Goal: Information Seeking & Learning: Learn about a topic

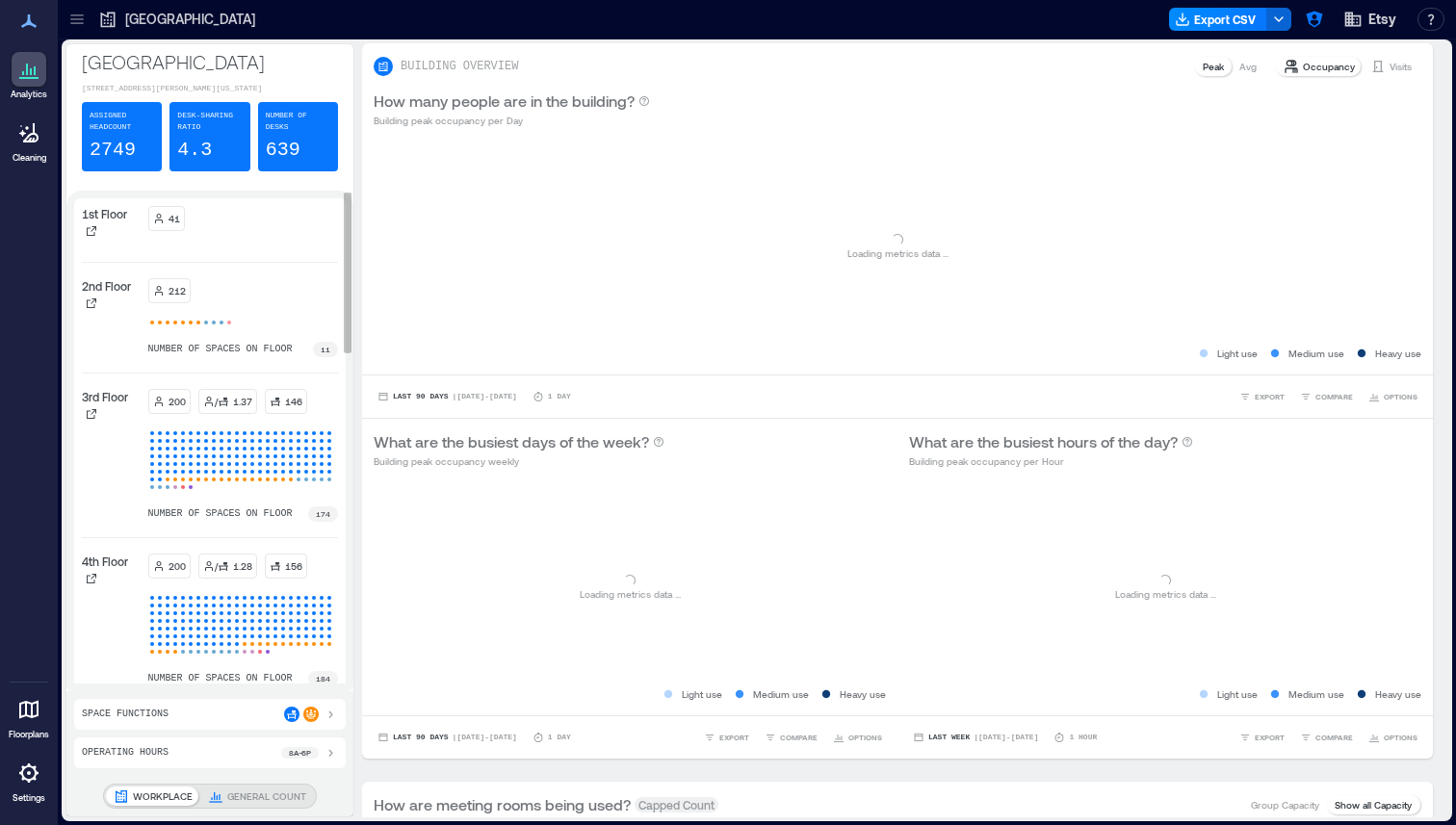
click at [94, 569] on p "4th Floor" at bounding box center [104, 562] width 46 height 16
click at [93, 583] on div at bounding box center [92, 579] width 20 height 20
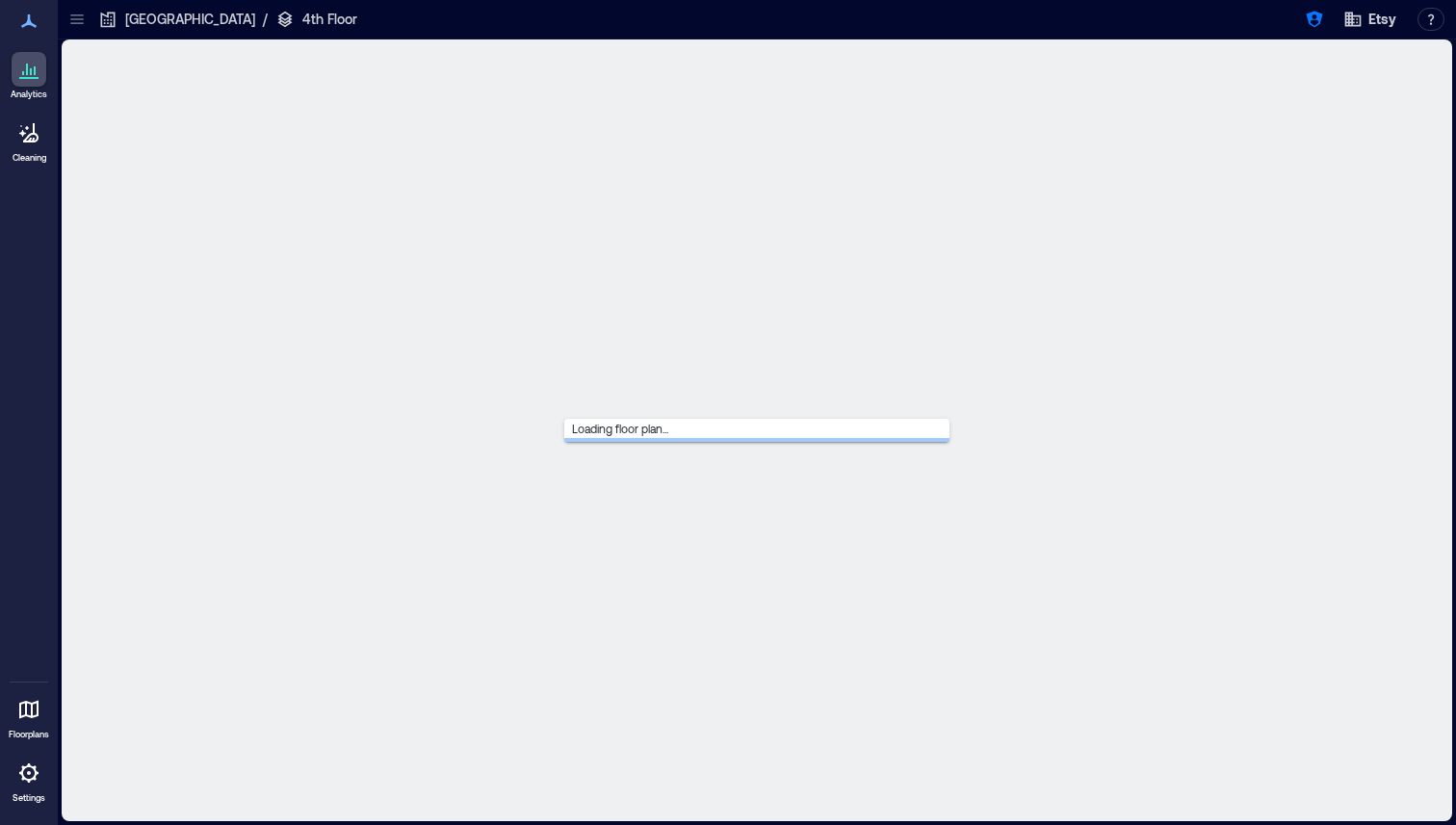
click at [92, 592] on div "Loading floor plan..." at bounding box center [756, 431] width 1383 height 775
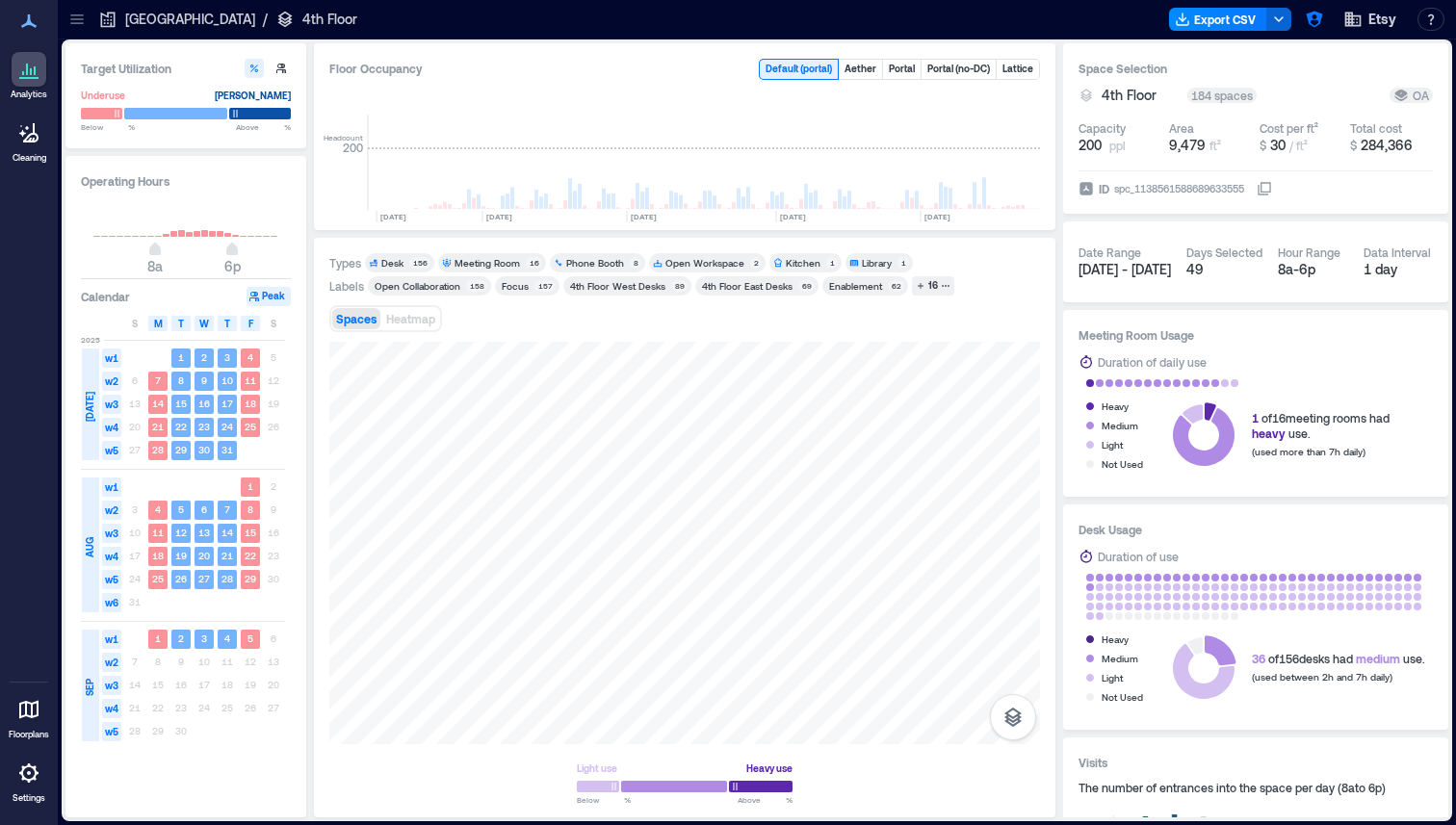
scroll to position [0, 3001]
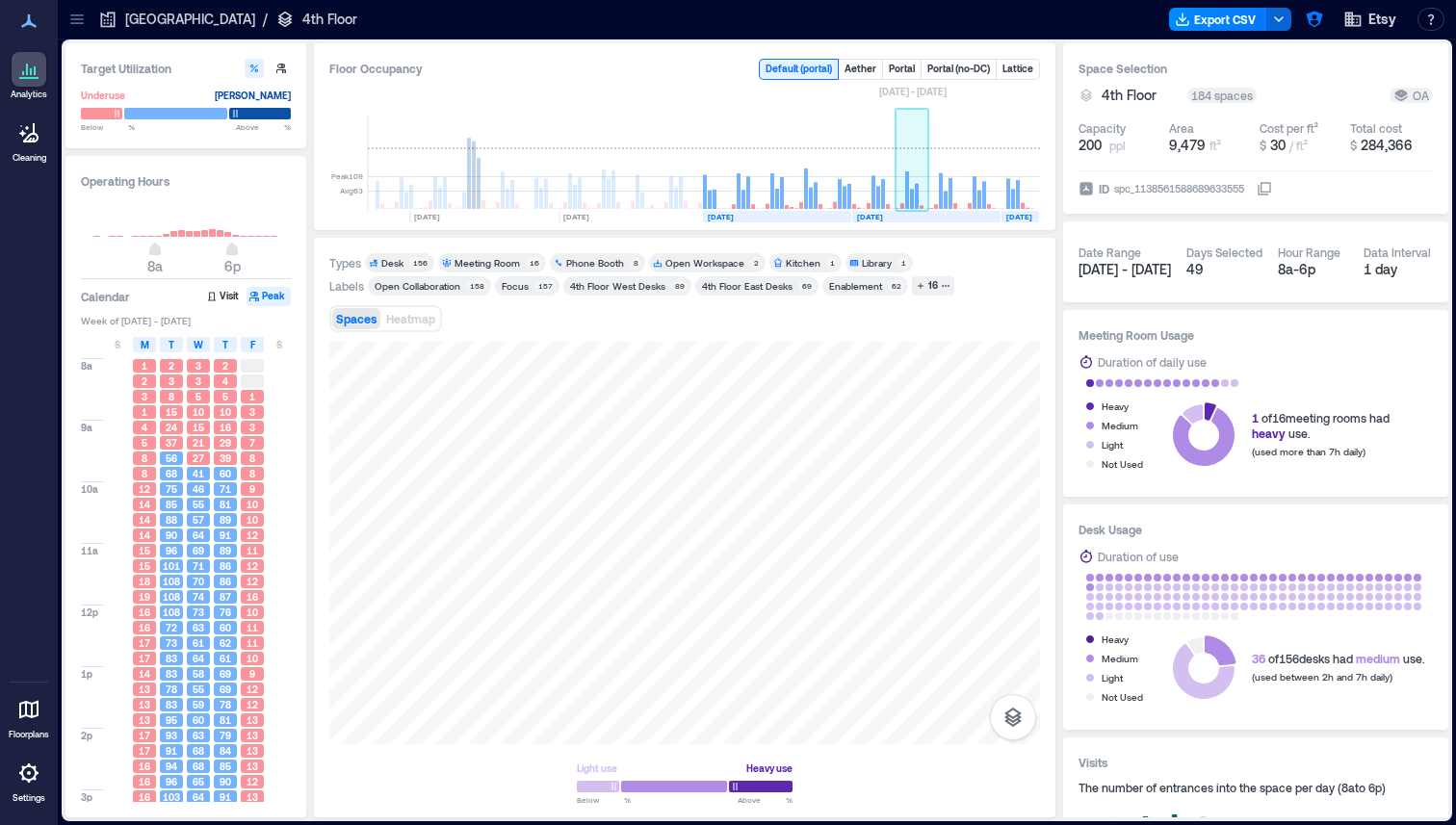
click at [756, 171] on rect at bounding box center [878, 163] width 34 height 97
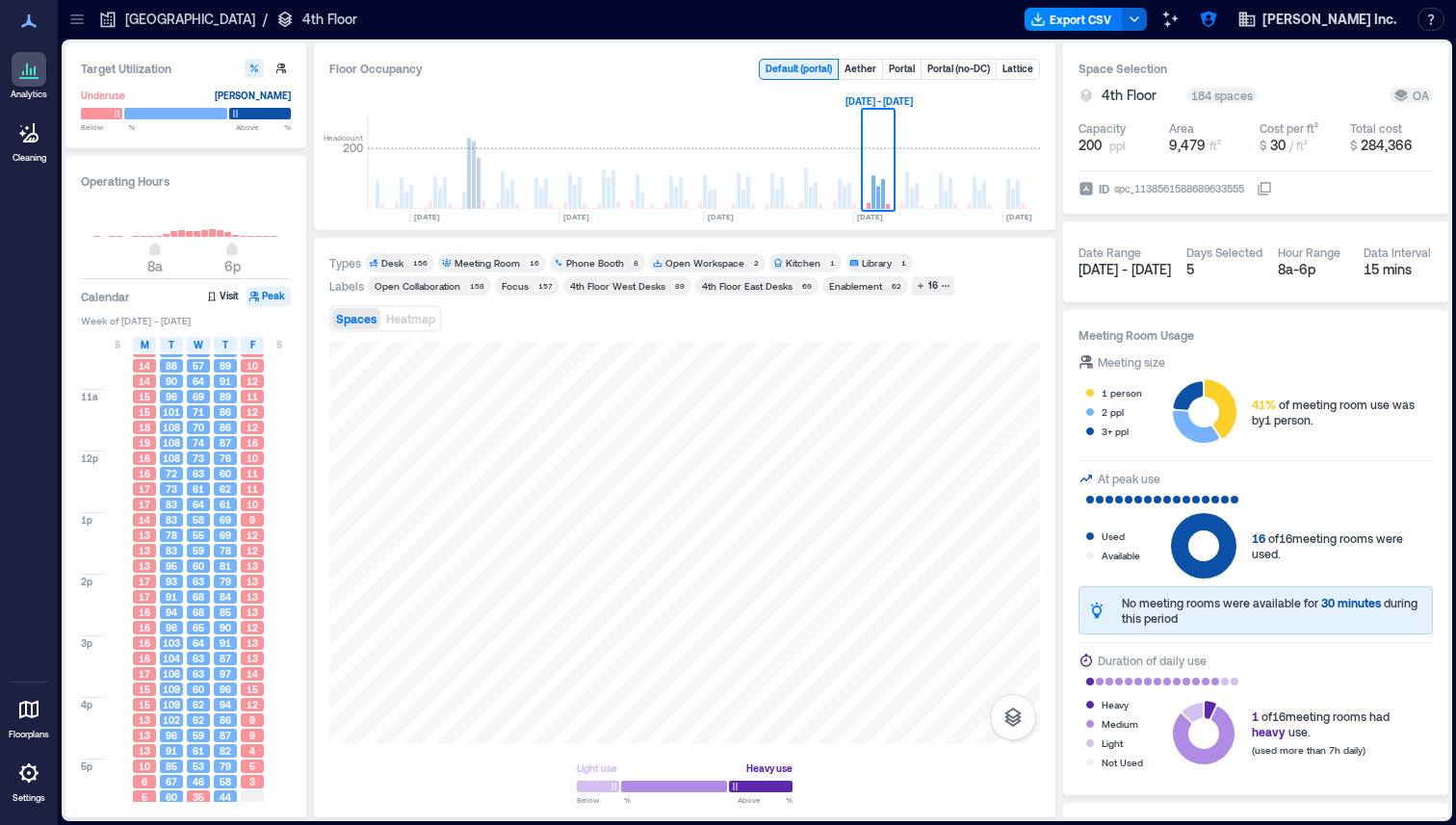
scroll to position [161, 0]
click at [756, 709] on button "button" at bounding box center [1012, 717] width 46 height 46
click at [756, 616] on icon "button" at bounding box center [1012, 615] width 23 height 23
click at [756, 723] on icon "button" at bounding box center [1013, 718] width 18 height 20
click at [756, 733] on button "button" at bounding box center [1012, 717] width 46 height 46
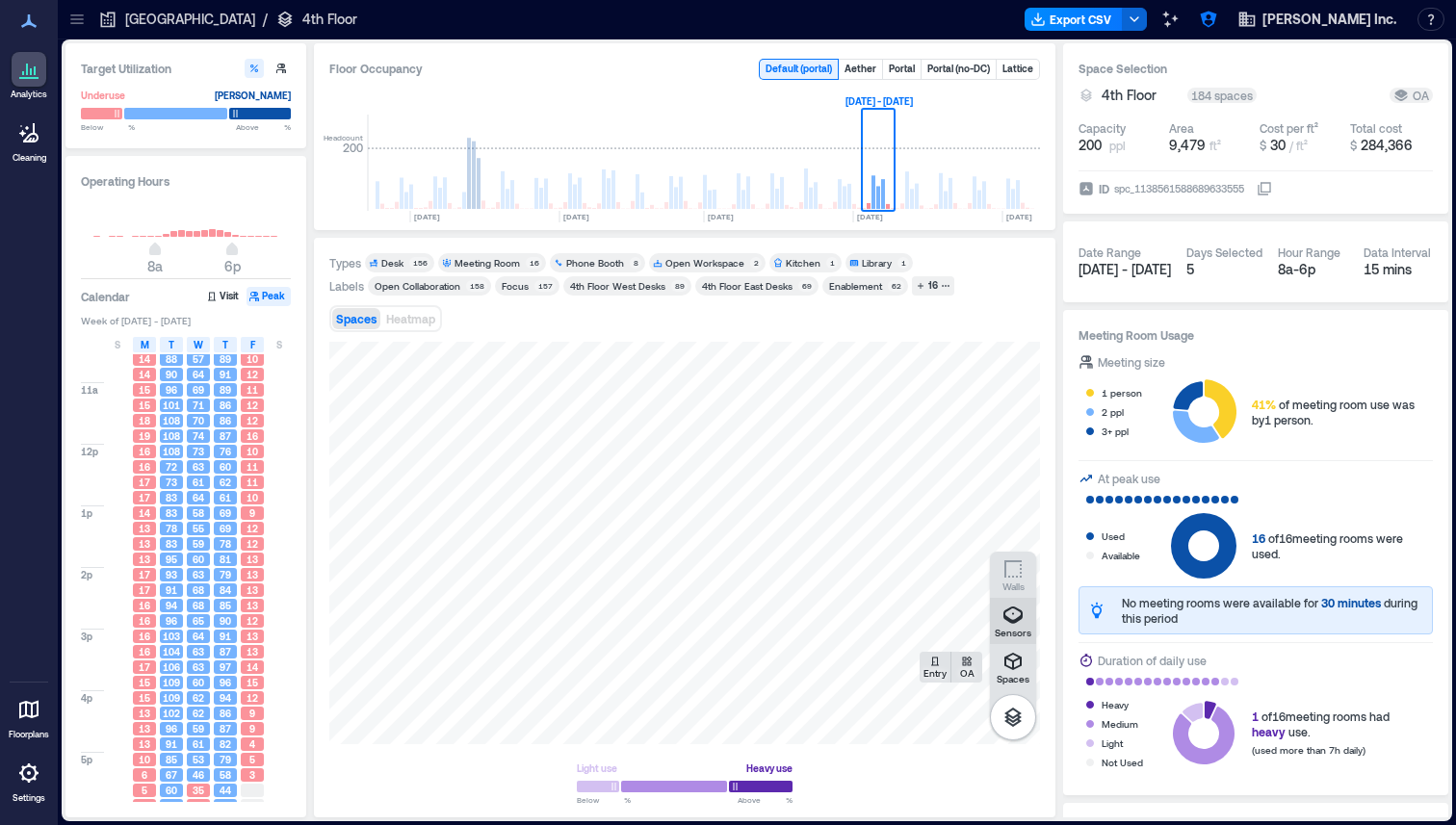
click at [756, 626] on icon "button" at bounding box center [1012, 615] width 23 height 23
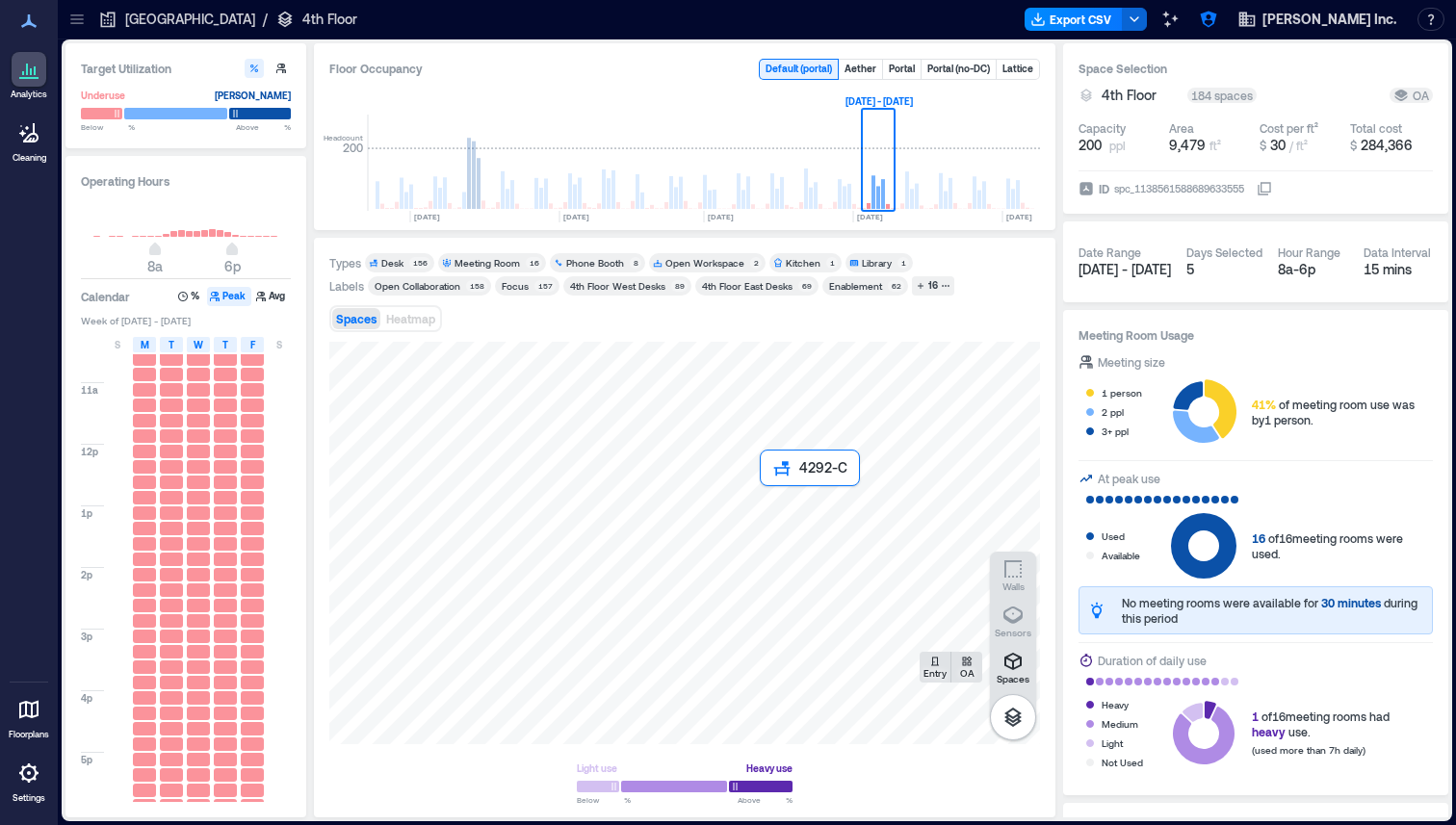
click at [756, 500] on div at bounding box center [684, 543] width 711 height 402
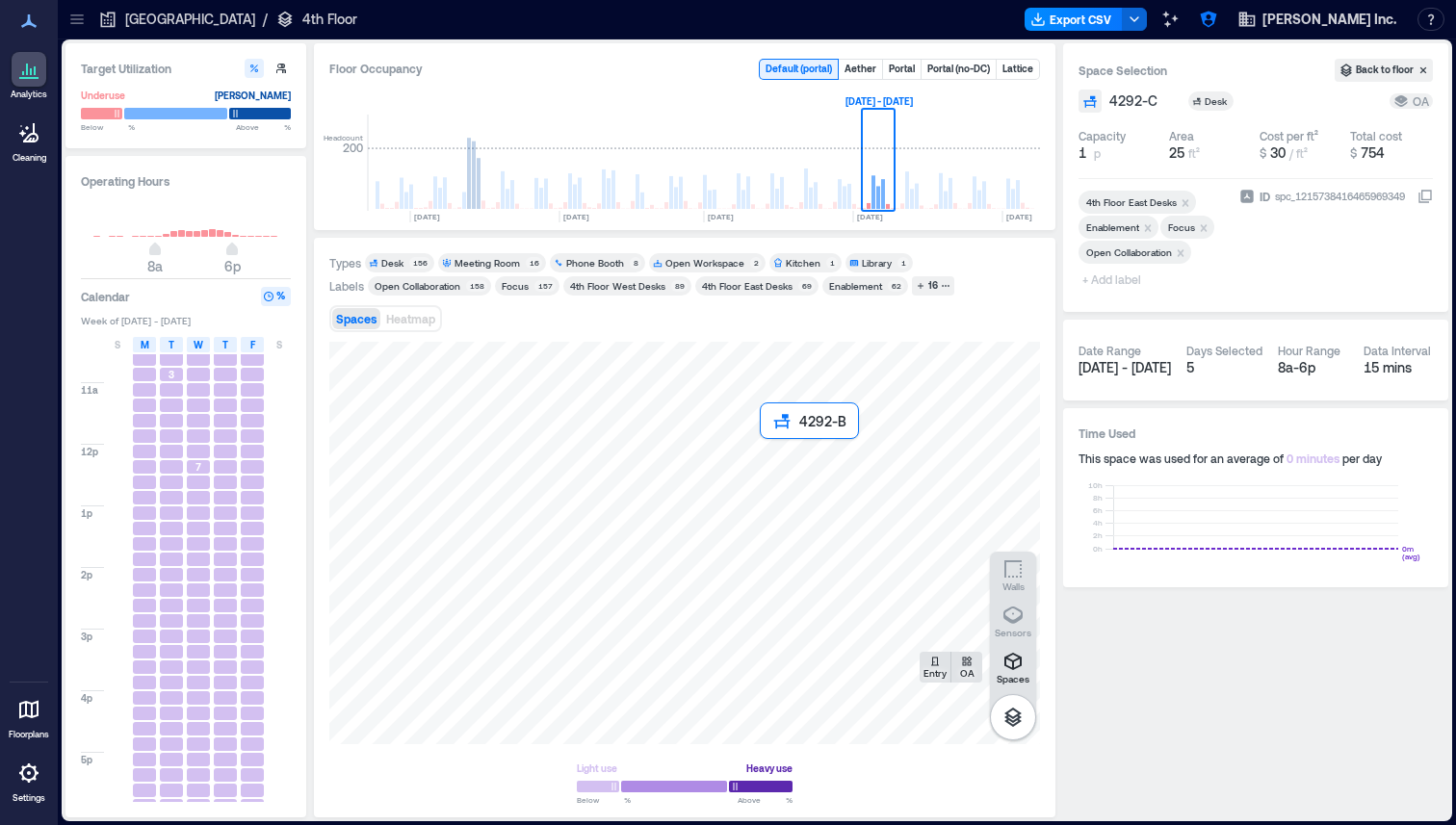
click at [756, 466] on div at bounding box center [684, 543] width 711 height 402
click at [756, 428] on div at bounding box center [684, 543] width 711 height 402
click at [756, 457] on div at bounding box center [684, 543] width 711 height 402
click at [756, 629] on p "Sensors" at bounding box center [1012, 633] width 36 height 12
click at [756, 468] on div at bounding box center [684, 543] width 711 height 402
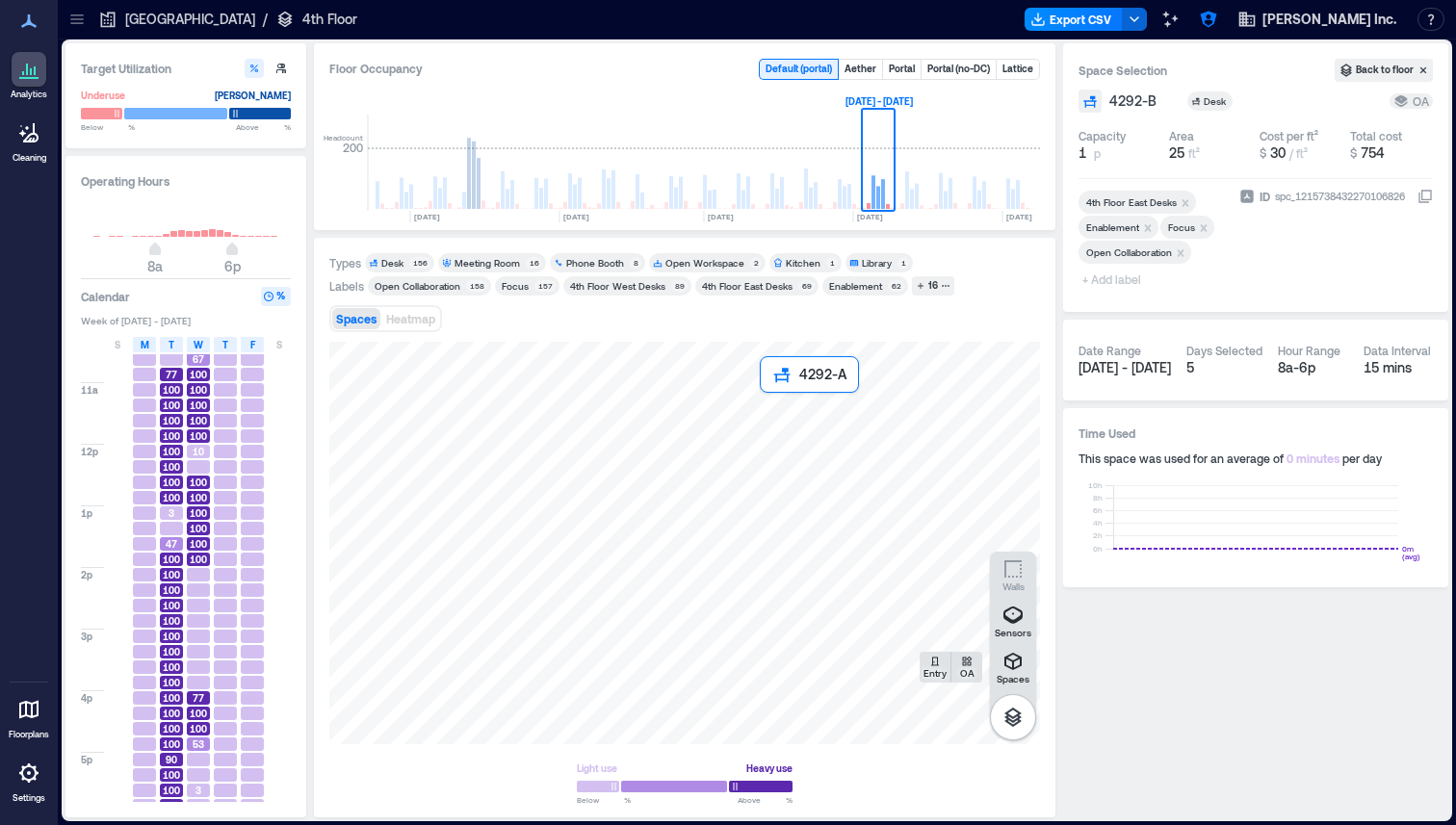
click at [756, 422] on div at bounding box center [684, 543] width 711 height 402
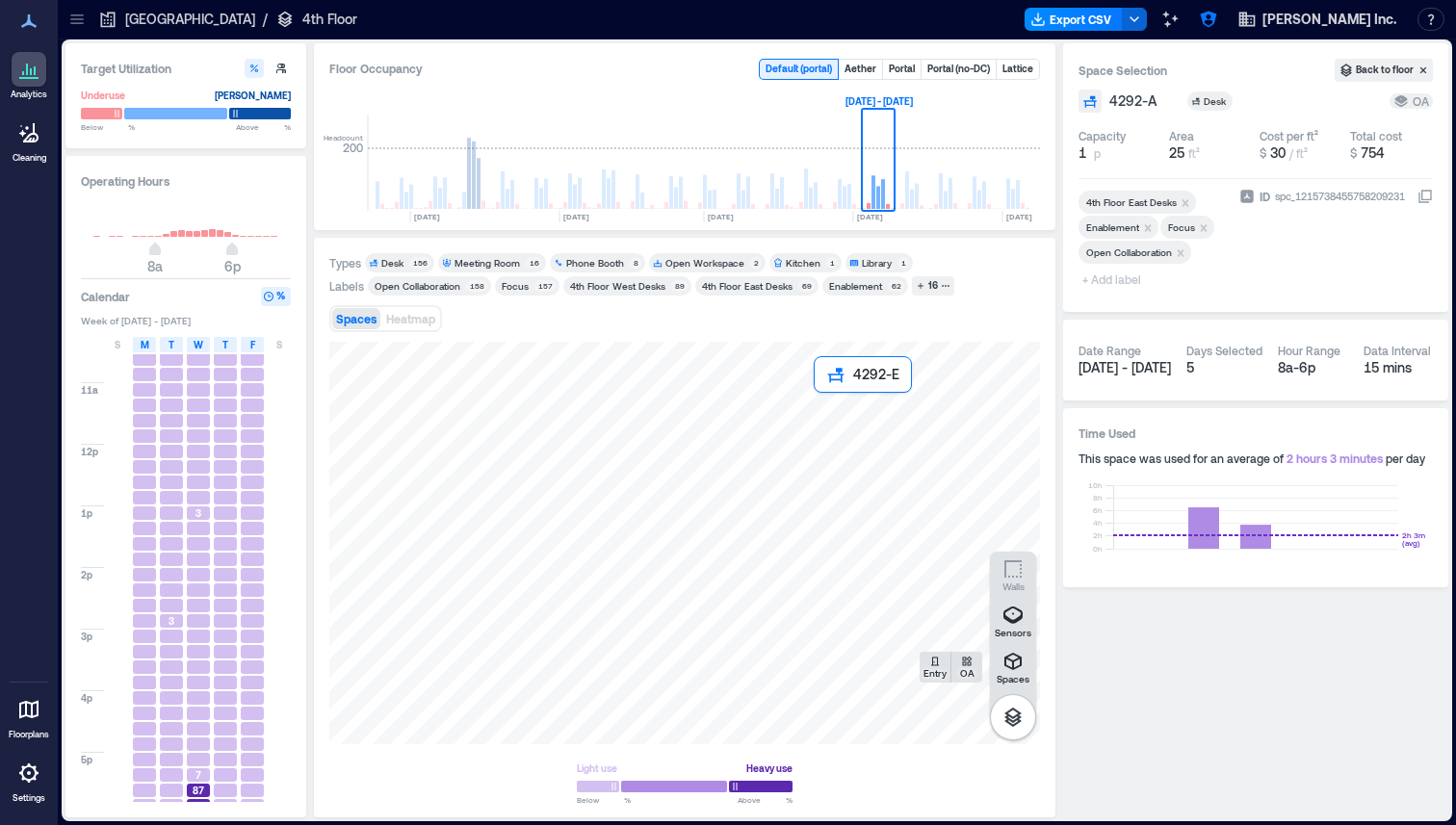
click at [756, 435] on div at bounding box center [684, 543] width 711 height 402
click at [756, 463] on div at bounding box center [684, 543] width 711 height 402
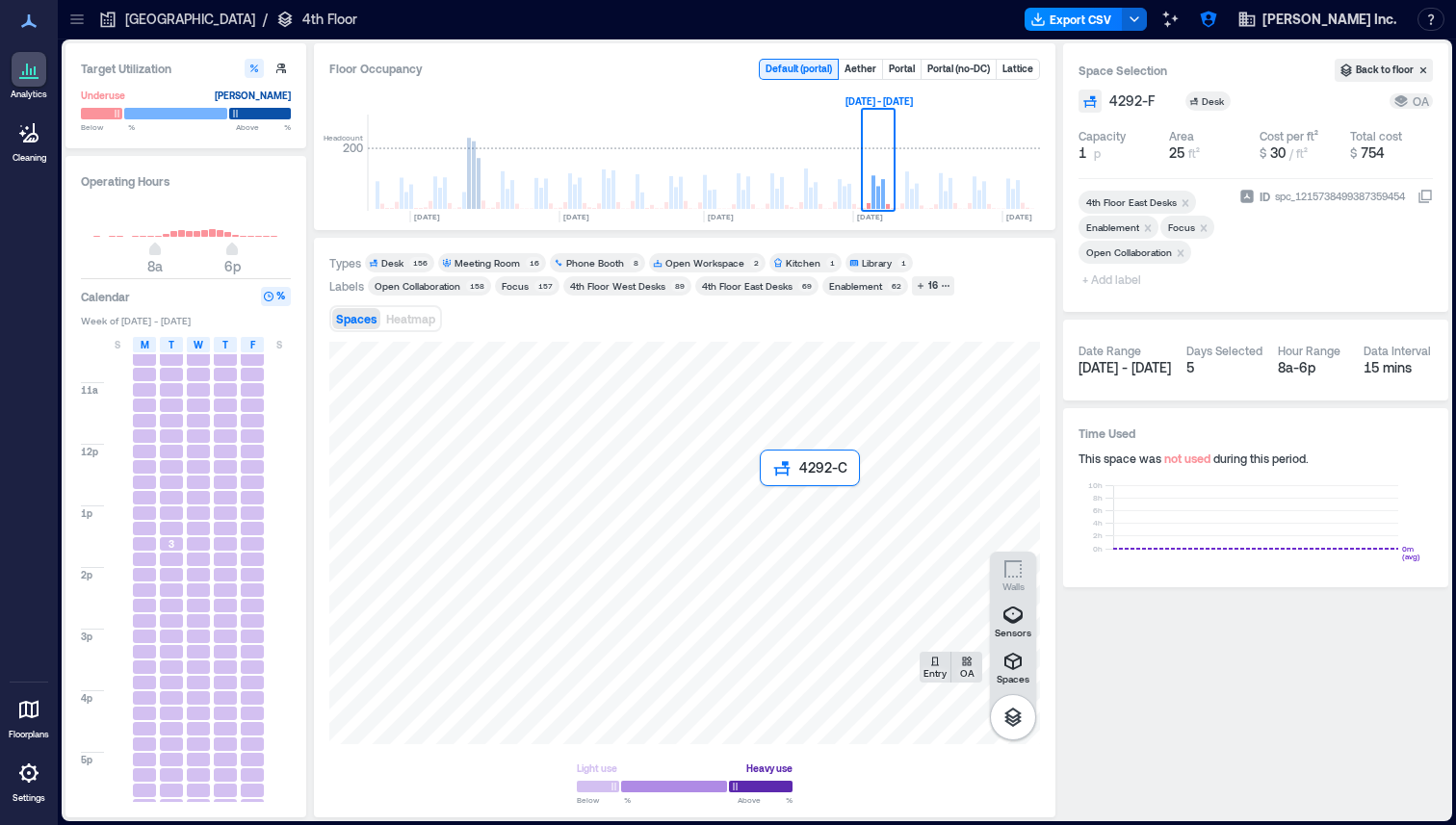
click at [756, 515] on div at bounding box center [684, 543] width 711 height 402
click at [756, 482] on div at bounding box center [684, 543] width 711 height 402
click at [739, 340] on div "Types Desk 156 Meeting Room 16 Phone Booth 8 Open Workspace 2 Kitchen 1 Library…" at bounding box center [684, 527] width 711 height 549
click at [756, 722] on icon "button" at bounding box center [1013, 718] width 18 height 20
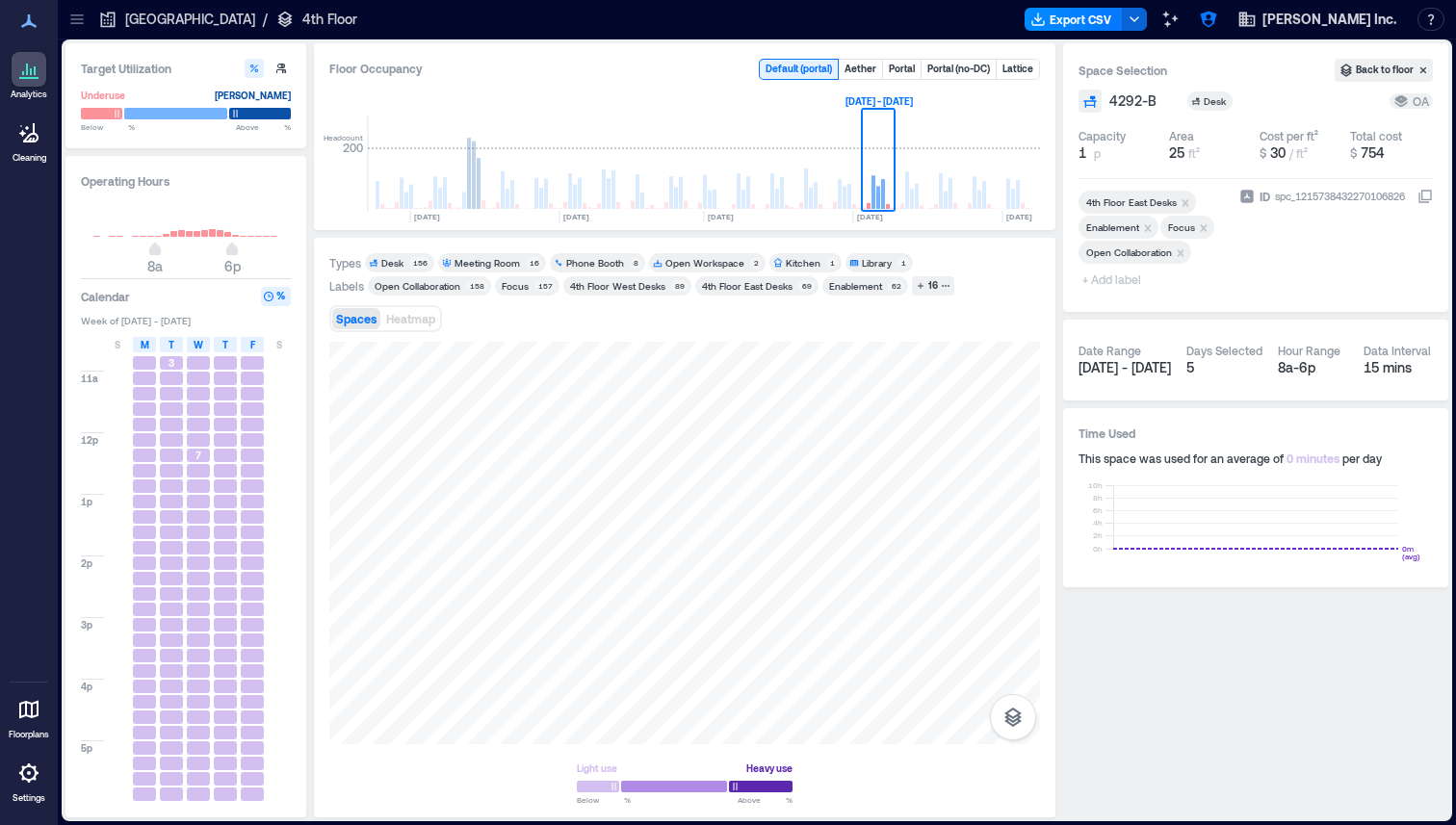
click at [756, 336] on div "Spaces Heatmap" at bounding box center [684, 318] width 711 height 38
click at [756, 285] on div "16" at bounding box center [934, 286] width 16 height 18
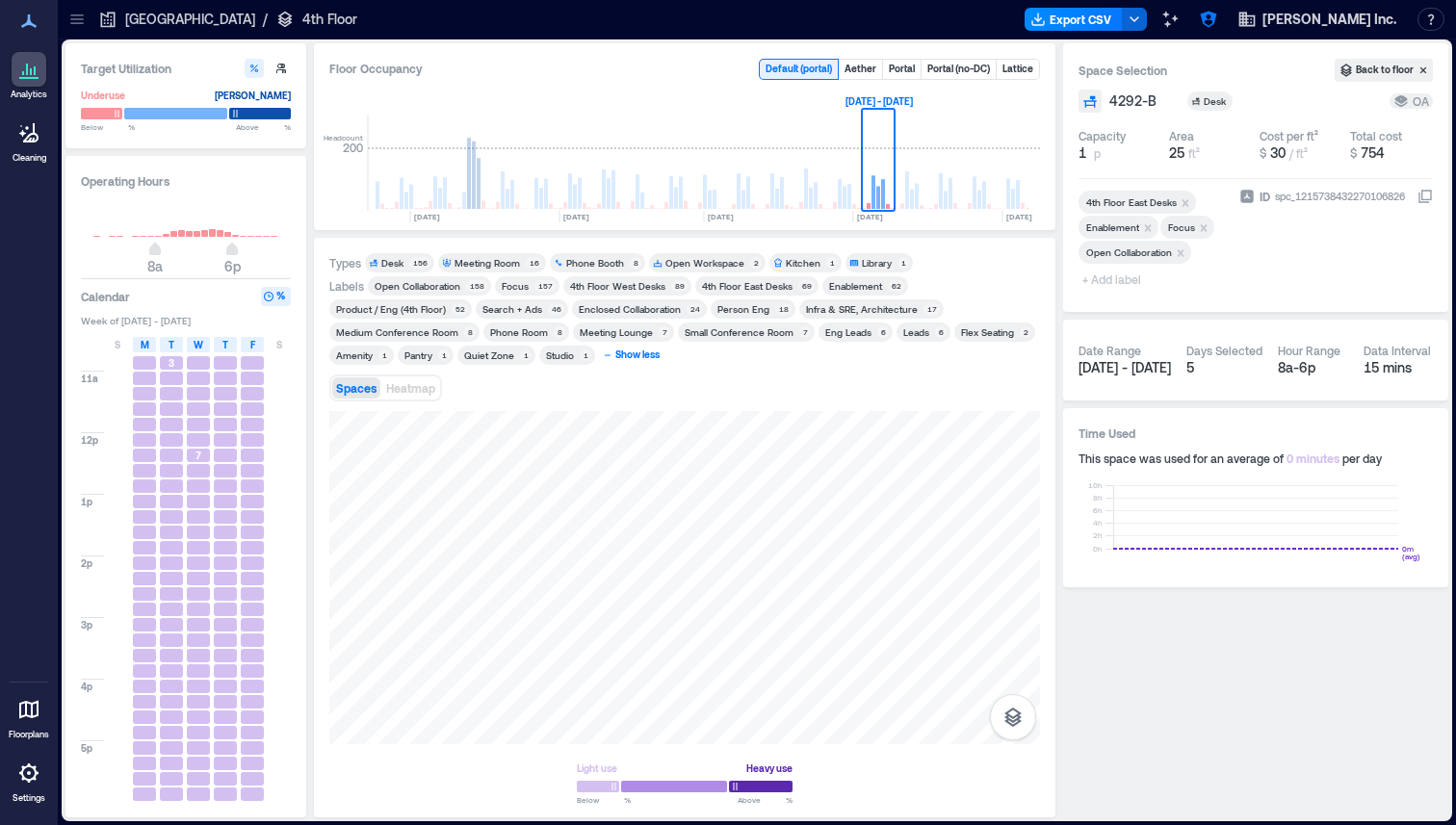
click at [633, 354] on div "Show less" at bounding box center [637, 356] width 50 height 18
